Goal: Task Accomplishment & Management: Complete application form

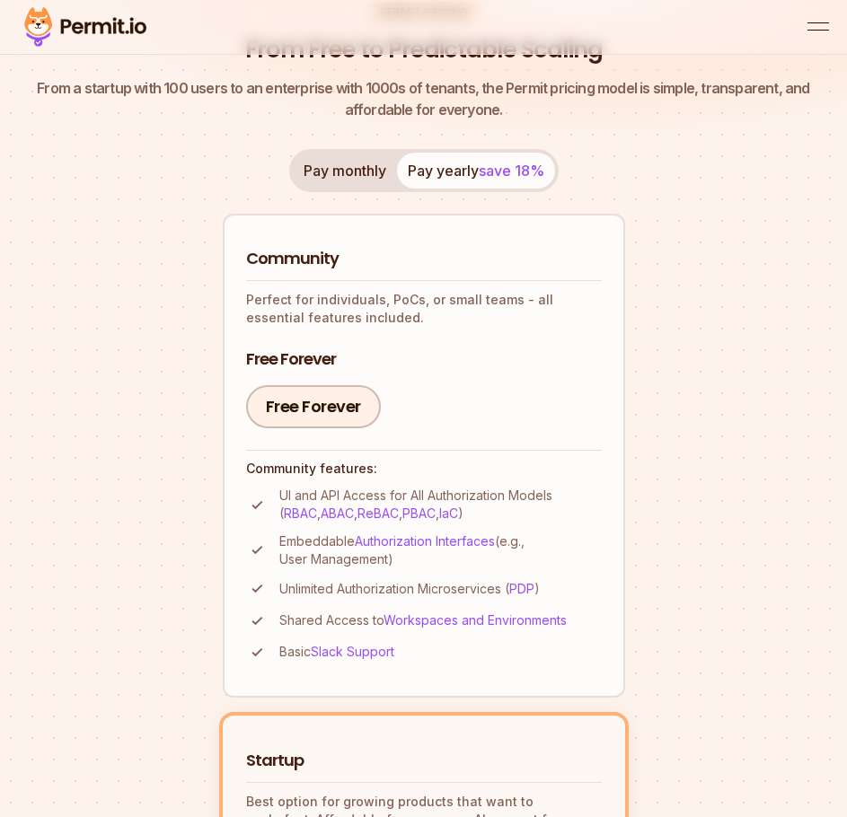
scroll to position [90, 0]
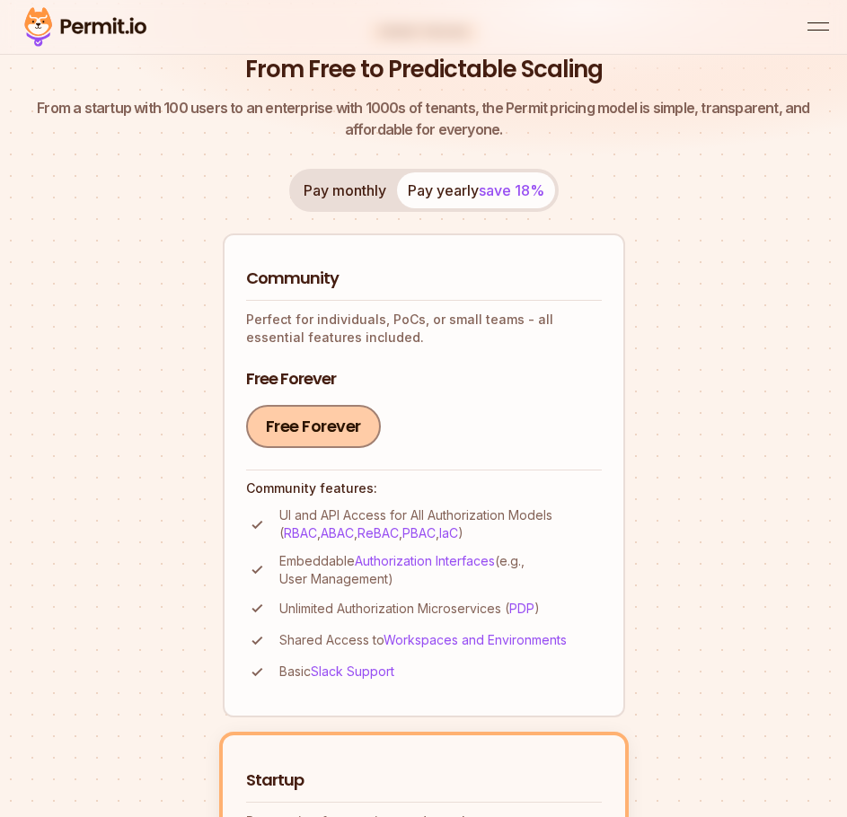
click at [326, 441] on link "Free Forever" at bounding box center [313, 426] width 135 height 43
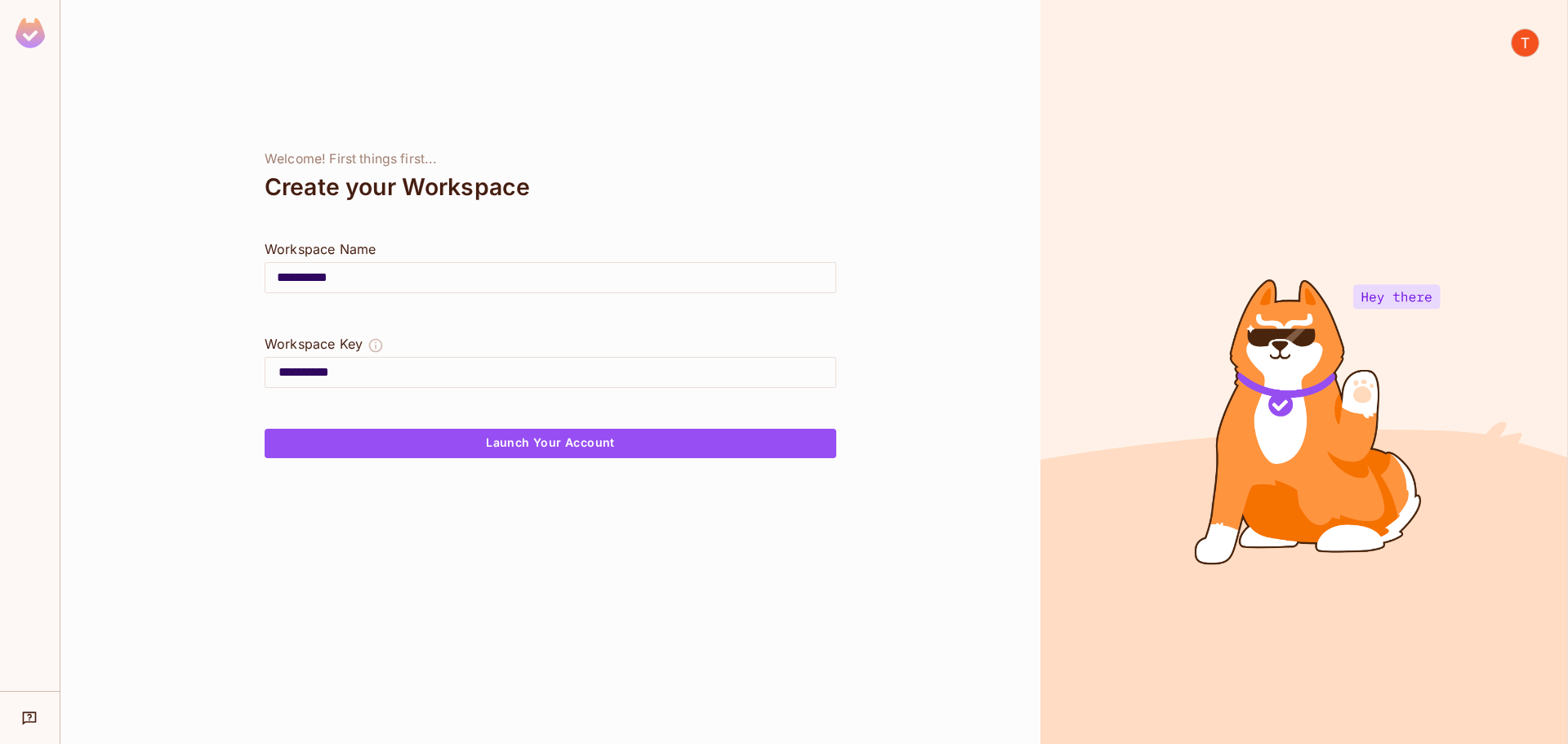
click at [366, 373] on input "**********" at bounding box center [557, 372] width 557 height 26
drag, startPoint x: 363, startPoint y: 274, endPoint x: 321, endPoint y: 275, distance: 42.0
click at [321, 275] on input "**********" at bounding box center [550, 277] width 570 height 45
click at [476, 245] on div "Workspace Name" at bounding box center [550, 249] width 572 height 20
drag, startPoint x: 343, startPoint y: 278, endPoint x: 322, endPoint y: 280, distance: 21.1
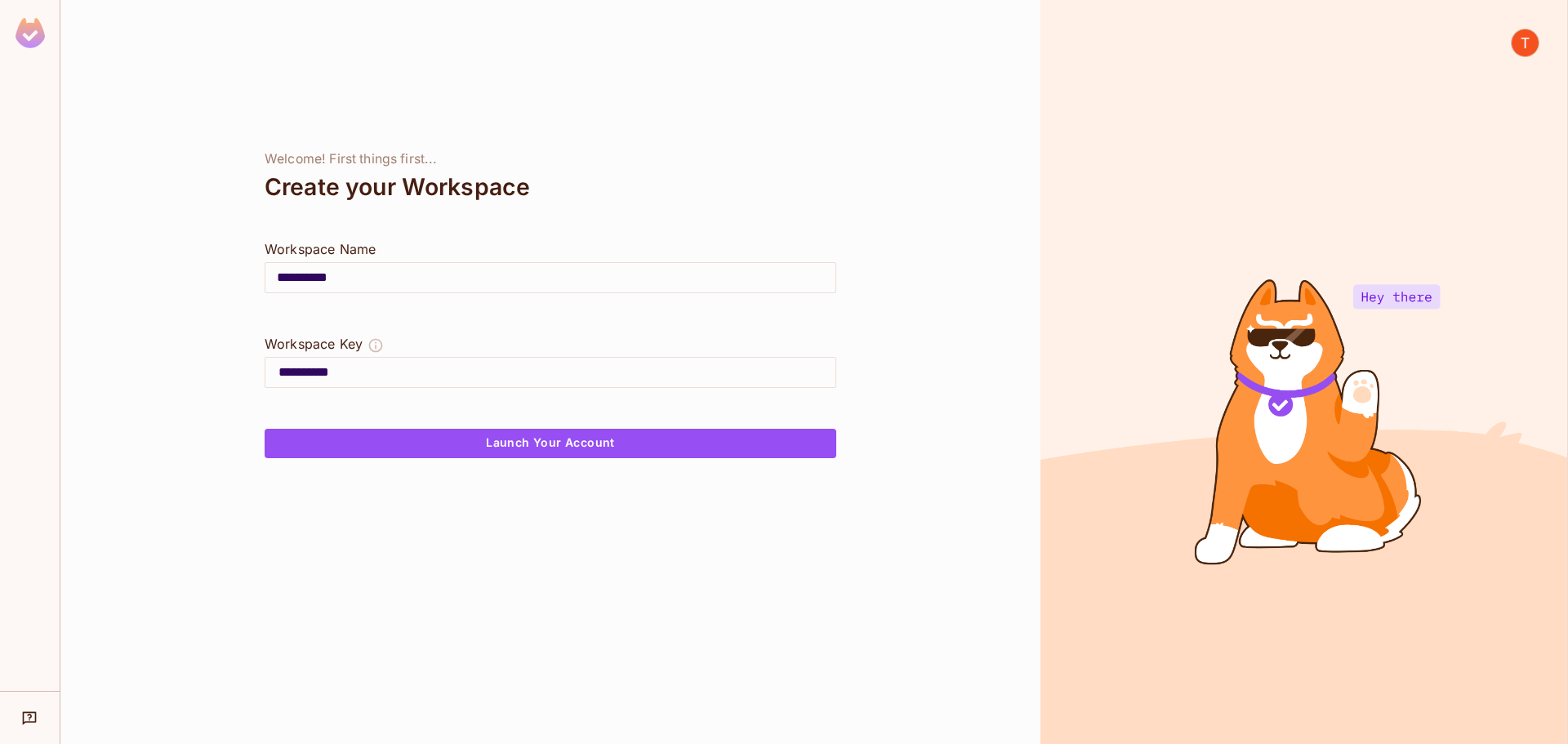
click at [322, 280] on input "**********" at bounding box center [550, 277] width 570 height 45
click at [457, 227] on div "**********" at bounding box center [549, 372] width 980 height 744
drag, startPoint x: 1463, startPoint y: 0, endPoint x: 646, endPoint y: 438, distance: 927.0
click at [646, 438] on button "Launch Your Account" at bounding box center [550, 443] width 572 height 29
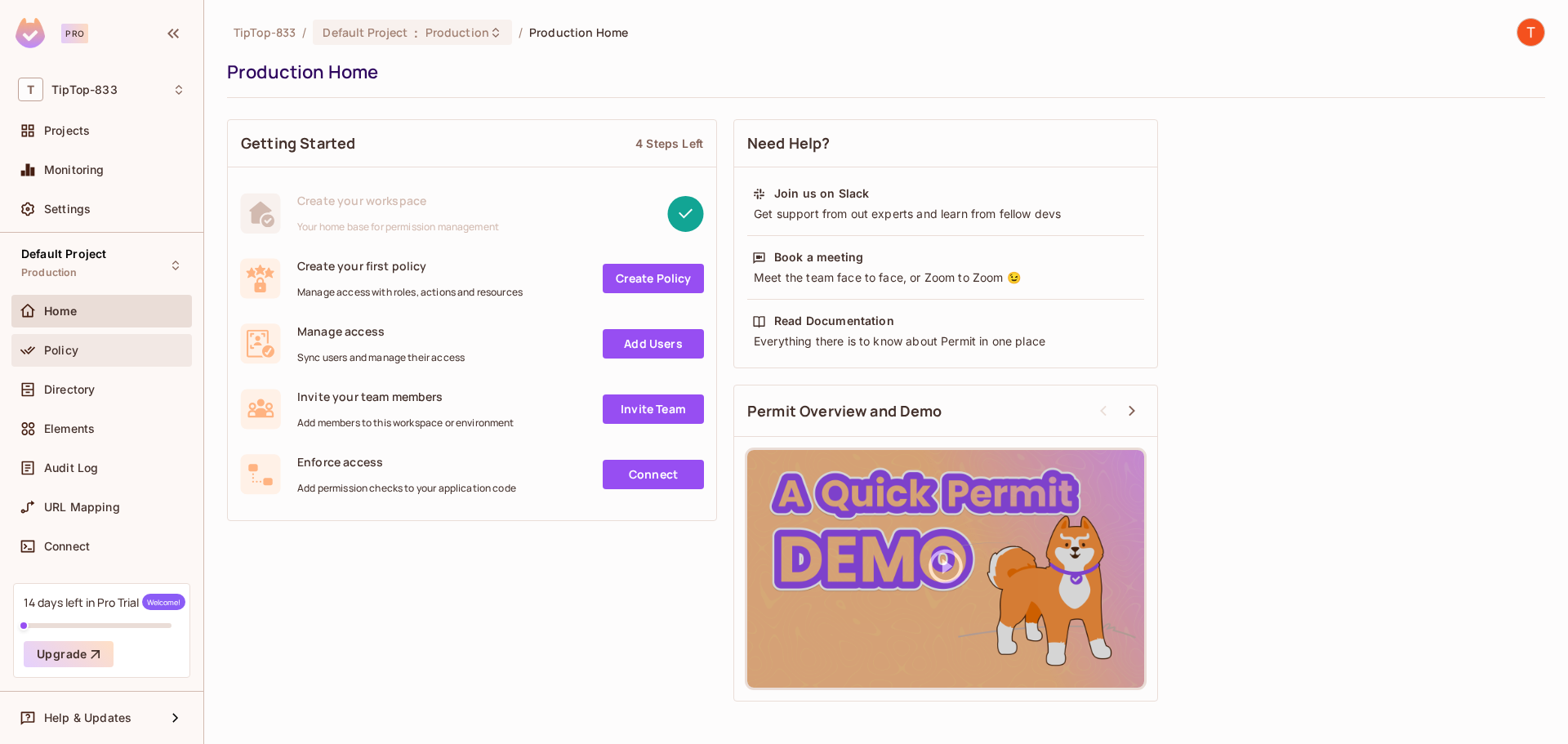
click at [100, 353] on div "Policy" at bounding box center [114, 350] width 141 height 13
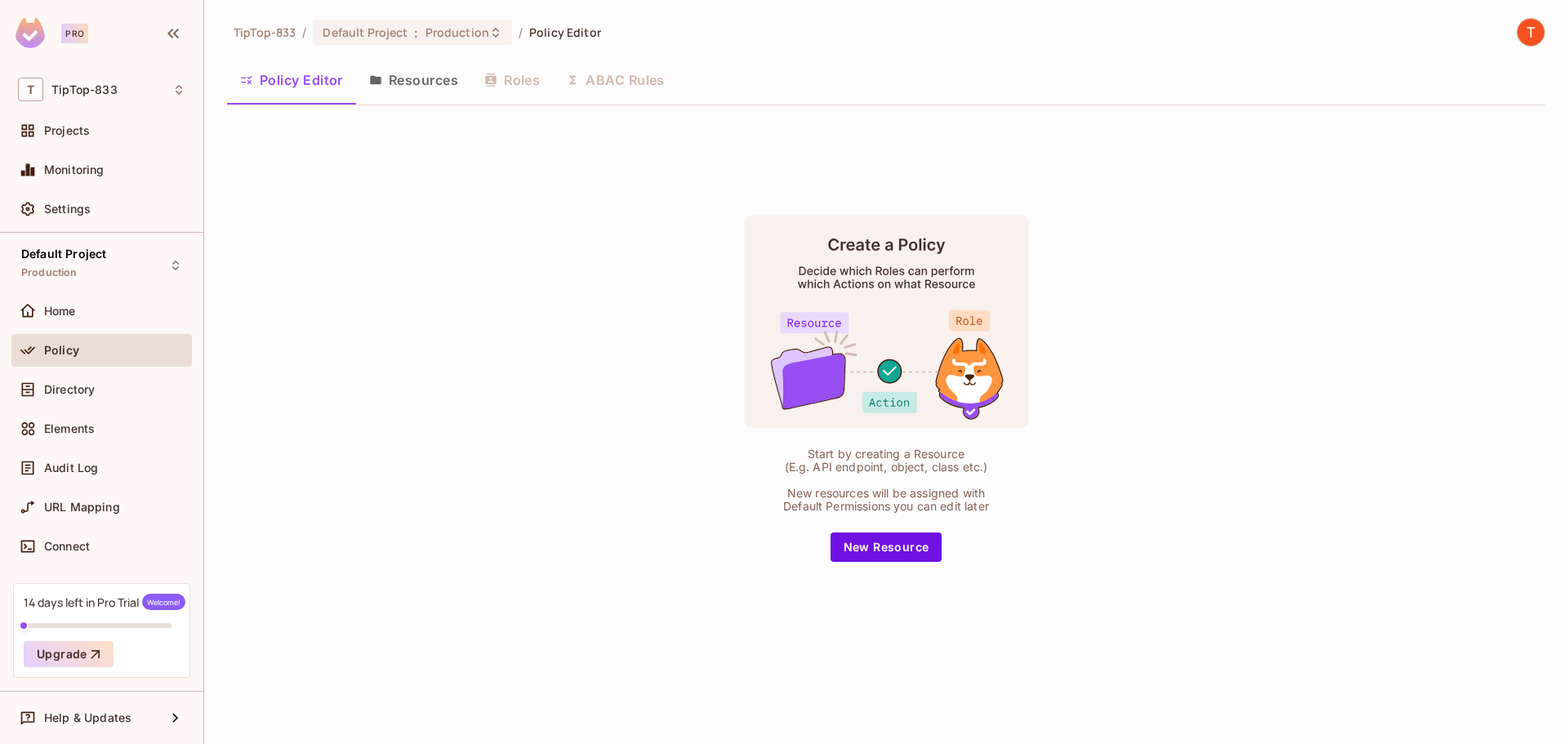
click at [427, 80] on button "Resources" at bounding box center [413, 80] width 116 height 41
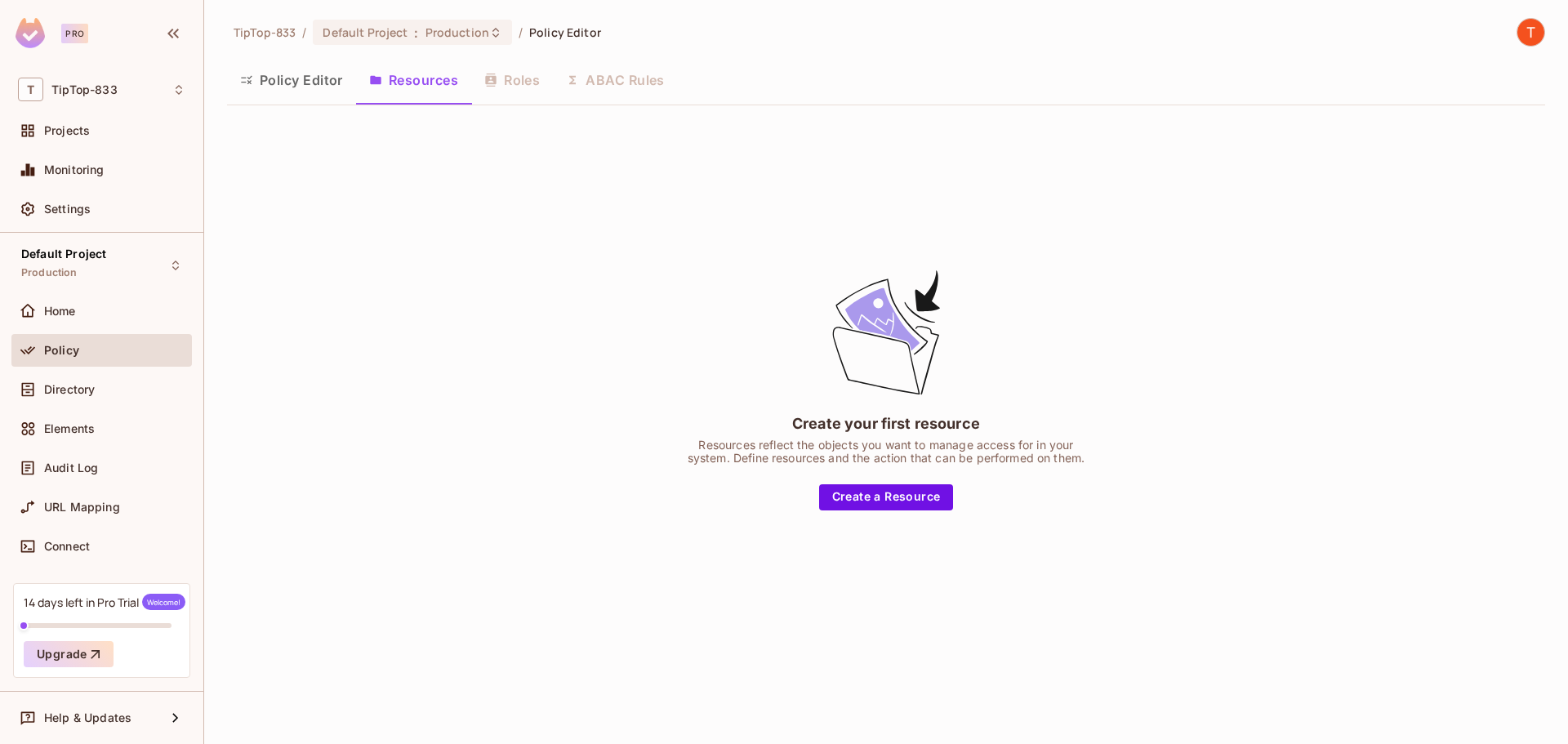
click at [117, 604] on div "14 days left in Pro Trial Welcome!" at bounding box center [105, 602] width 162 height 16
click at [45, 652] on button "Upgrade" at bounding box center [68, 654] width 90 height 26
click at [76, 86] on span "TipTop-833" at bounding box center [85, 90] width 66 height 13
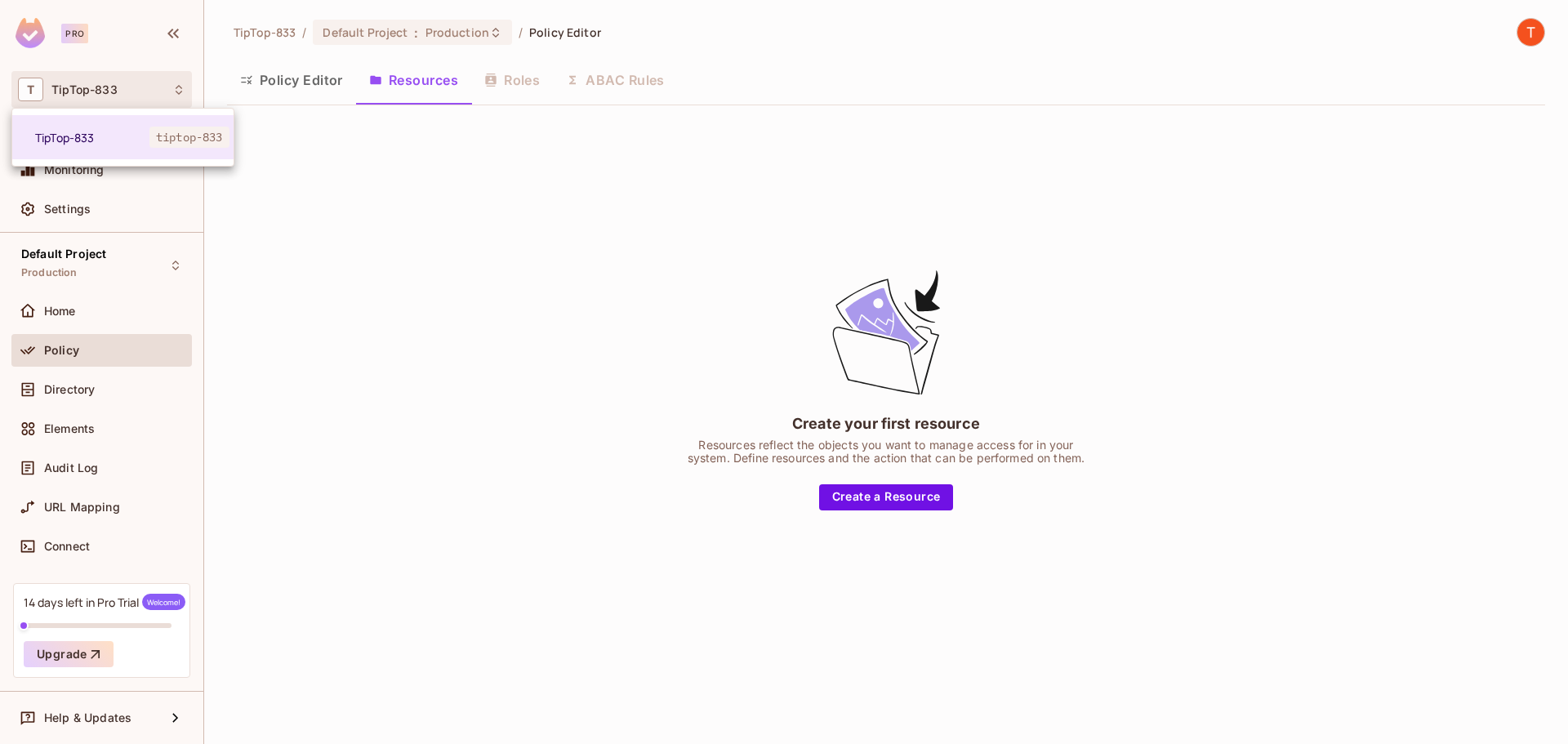
click at [60, 256] on div at bounding box center [784, 372] width 1568 height 744
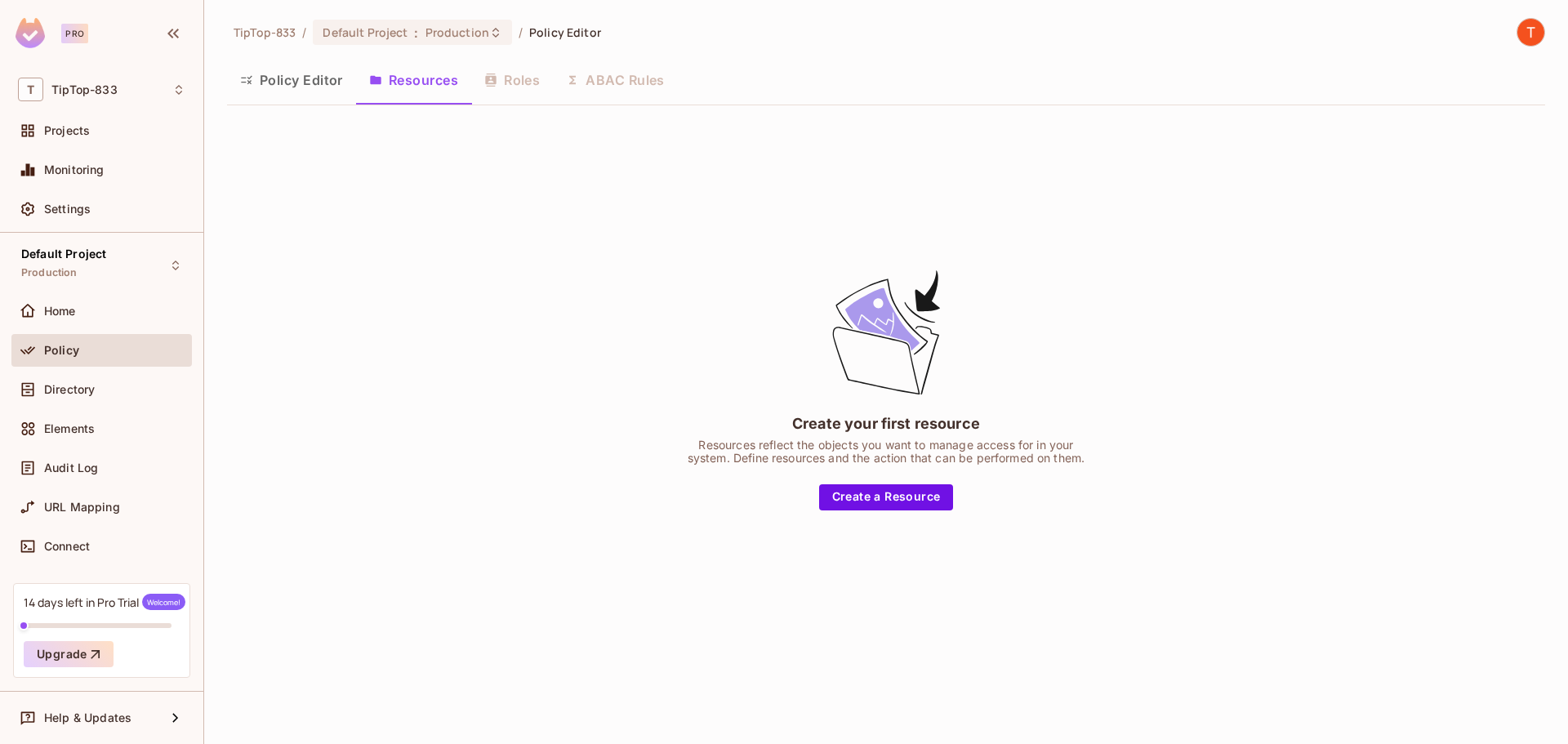
click at [60, 256] on span "Default Project" at bounding box center [63, 254] width 85 height 13
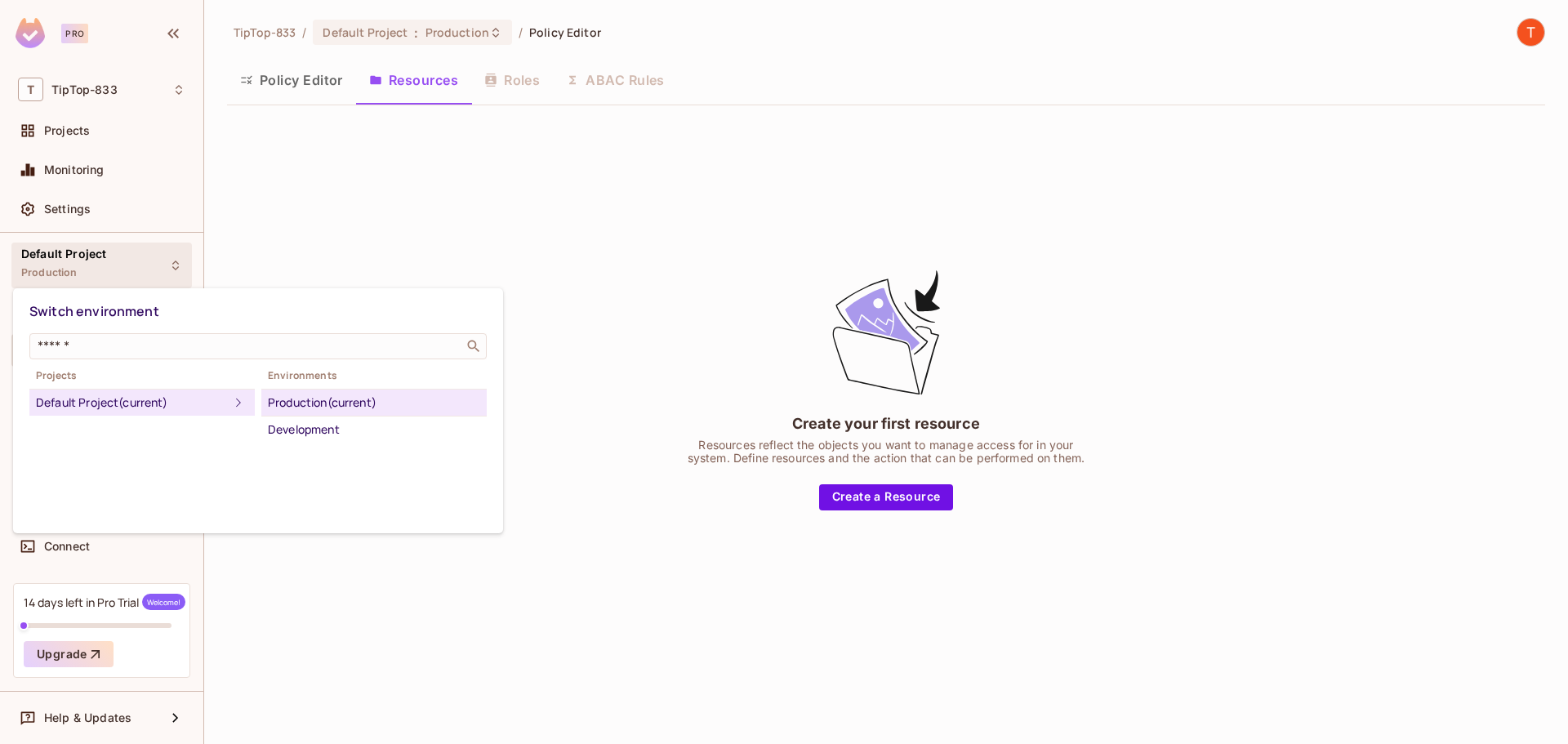
click at [69, 252] on div at bounding box center [784, 372] width 1568 height 744
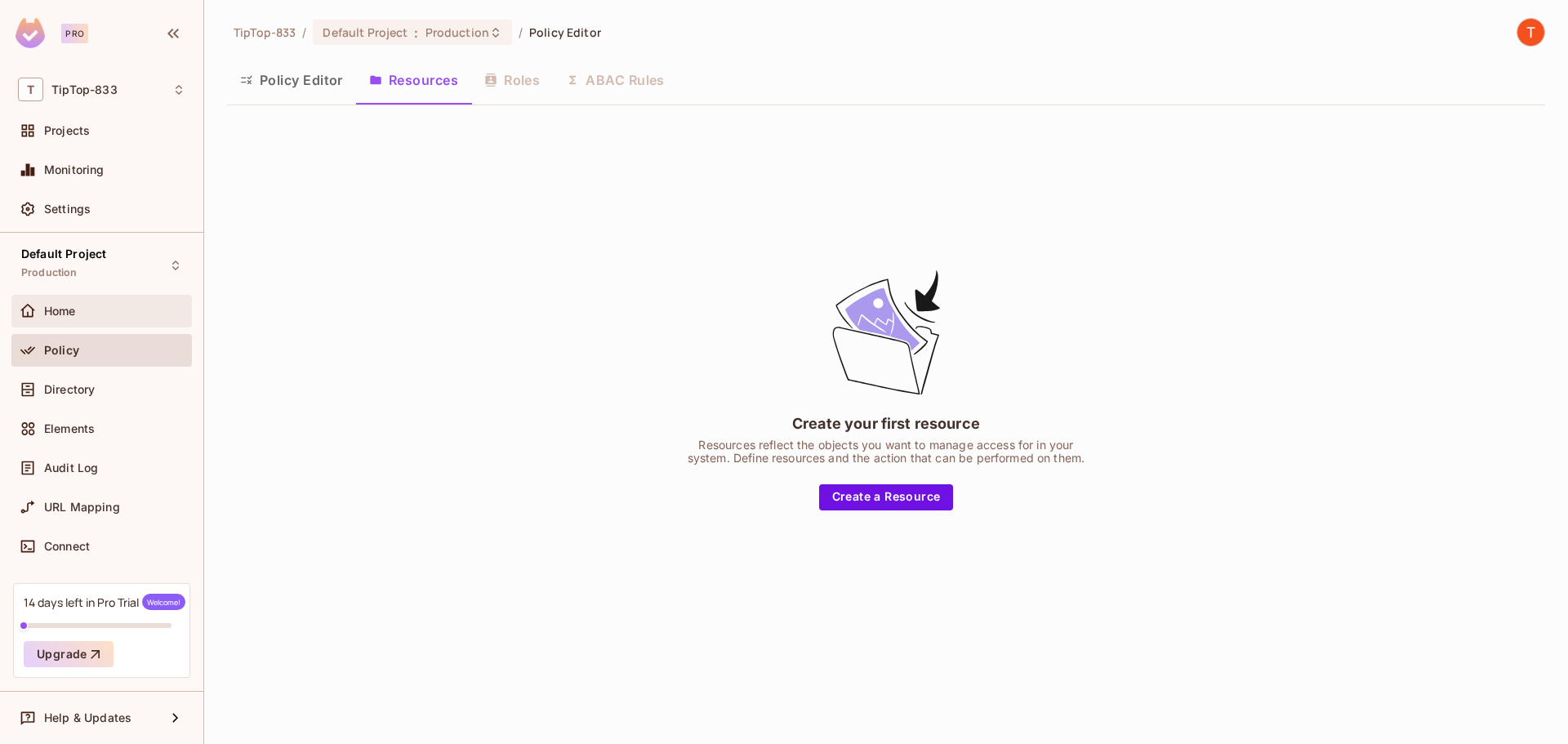
click at [75, 323] on div "Home" at bounding box center [102, 311] width 180 height 33
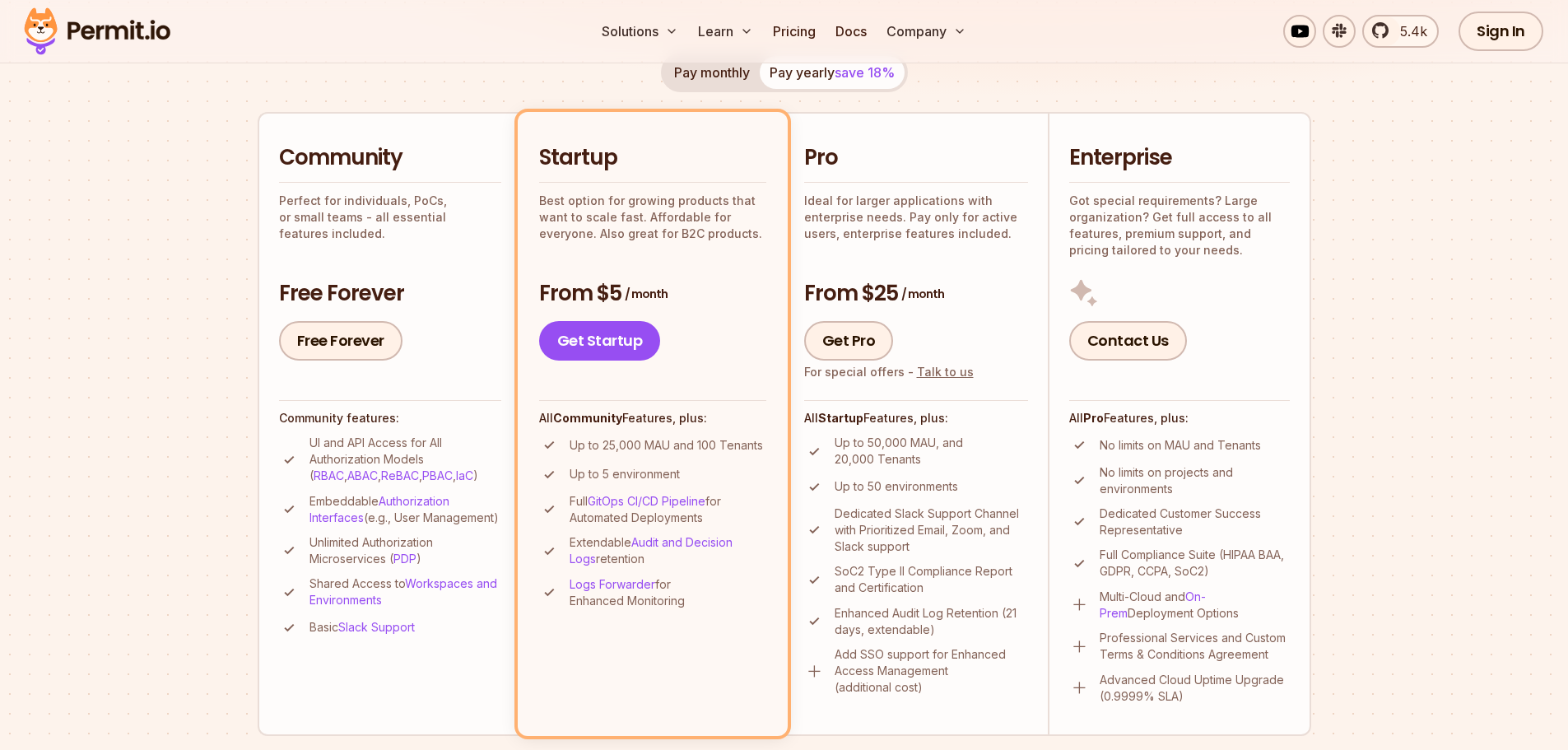
scroll to position [329, 0]
